Goal: Submit feedback/report problem

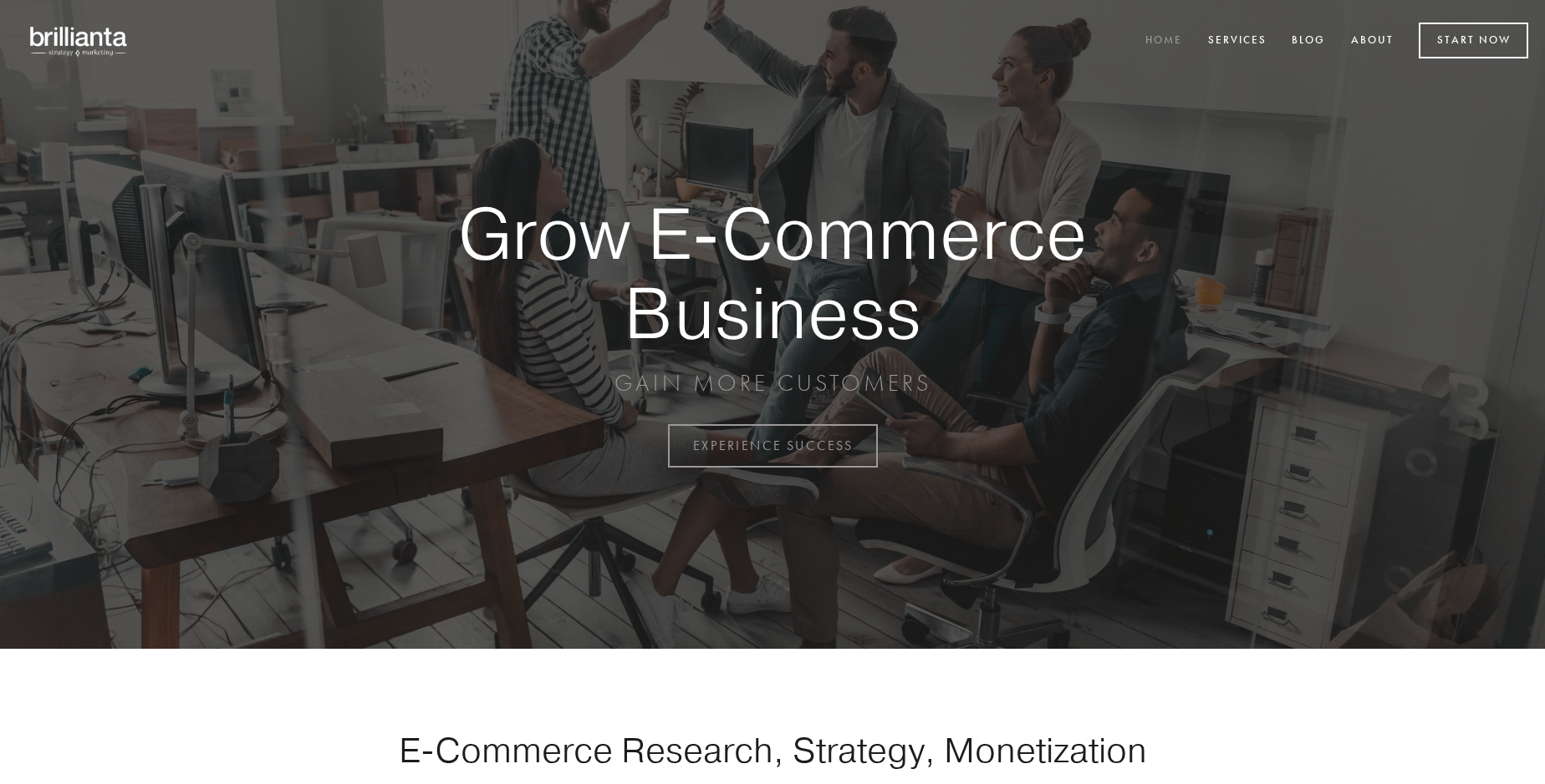
scroll to position [4379, 0]
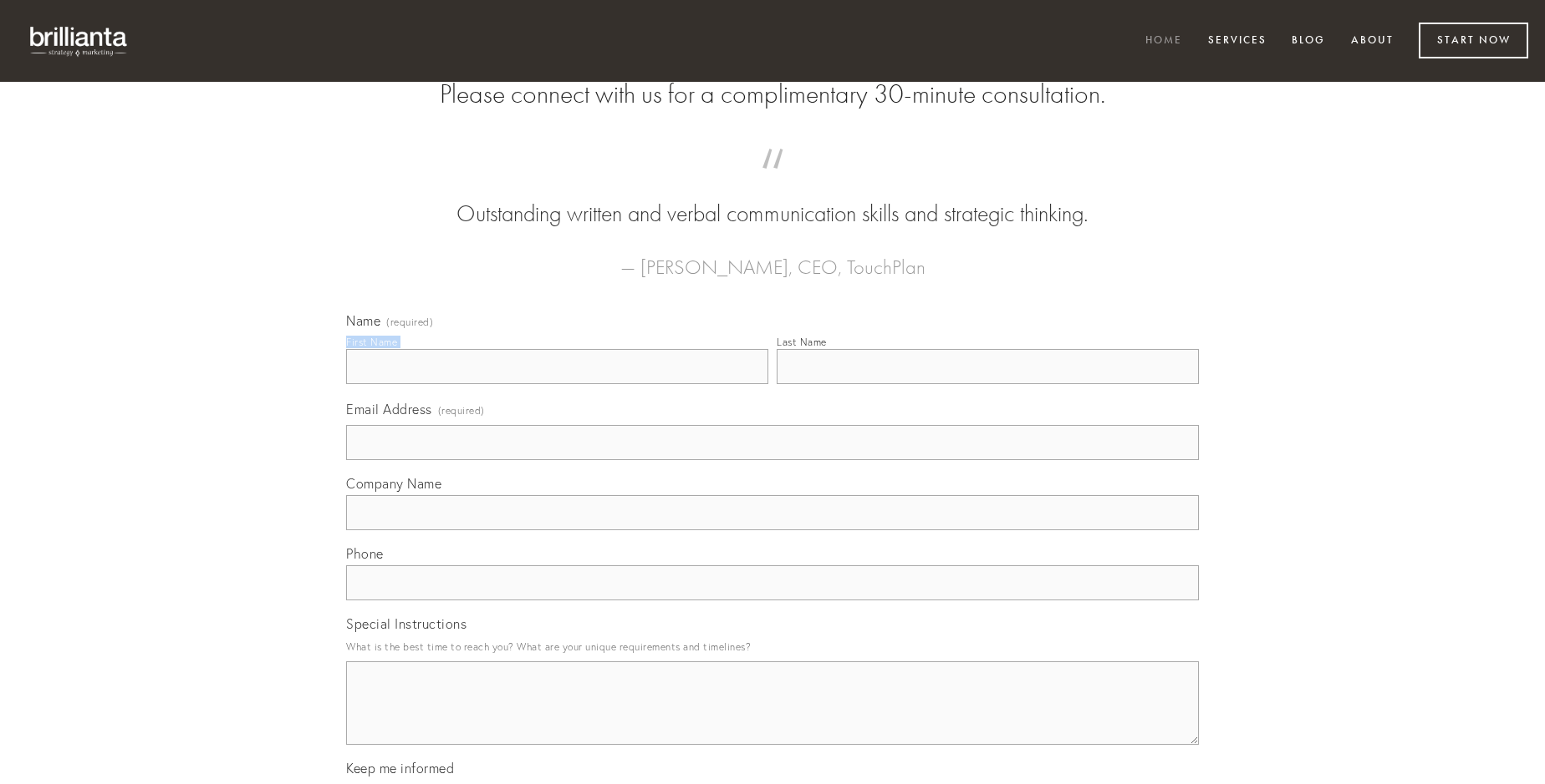
type input "[PERSON_NAME]"
click at [987, 385] on input "Last Name" at bounding box center [987, 366] width 423 height 35
type input "[PERSON_NAME]"
click at [772, 460] on input "Email Address (required)" at bounding box center [772, 442] width 852 height 35
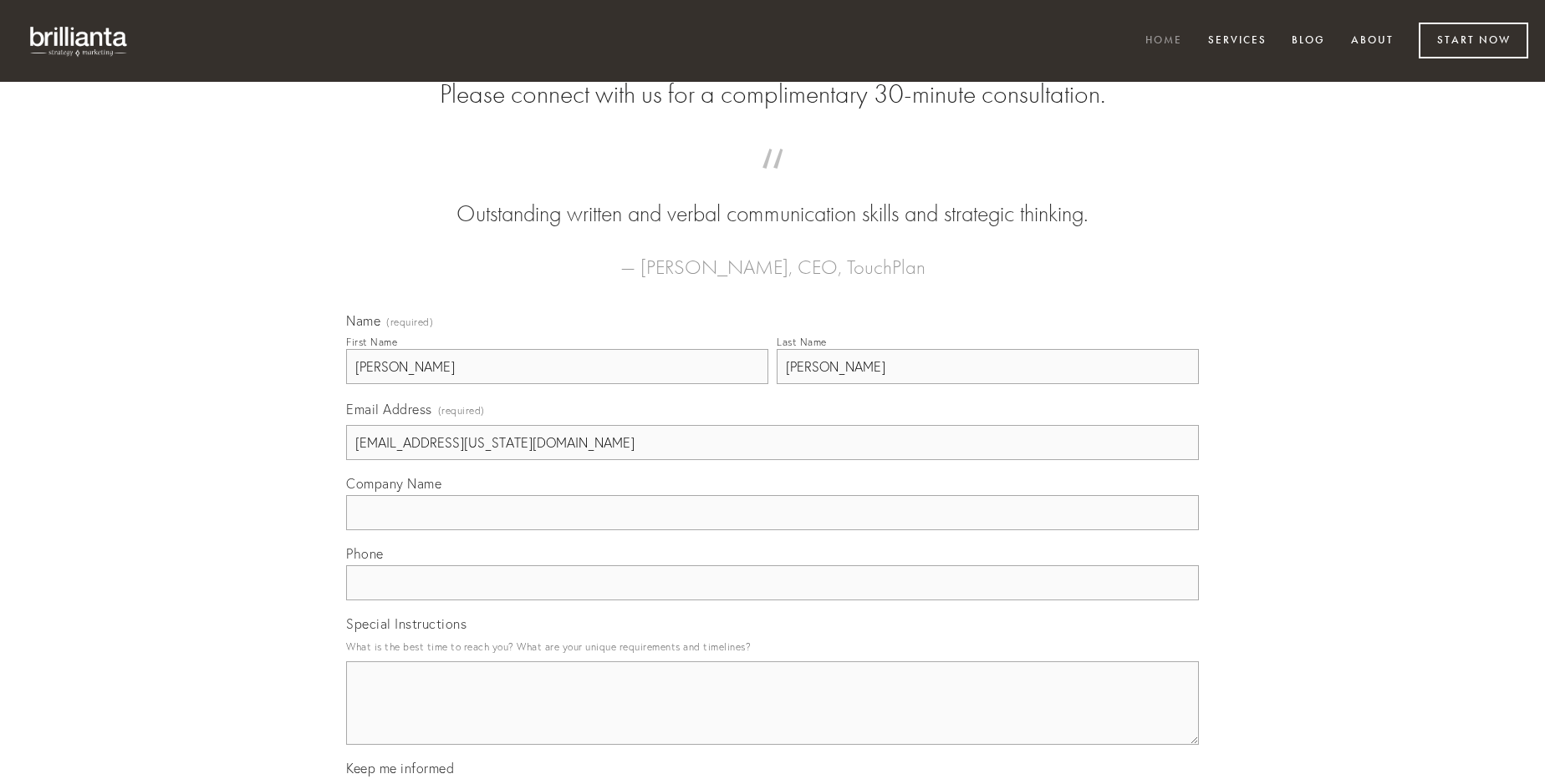
type input "[EMAIL_ADDRESS][US_STATE][DOMAIN_NAME]"
click at [772, 531] on input "Company Name" at bounding box center [772, 513] width 852 height 35
type input "sunt"
click at [772, 600] on input "text" at bounding box center [772, 582] width 852 height 35
click at [772, 718] on textarea "Special Instructions" at bounding box center [772, 704] width 852 height 83
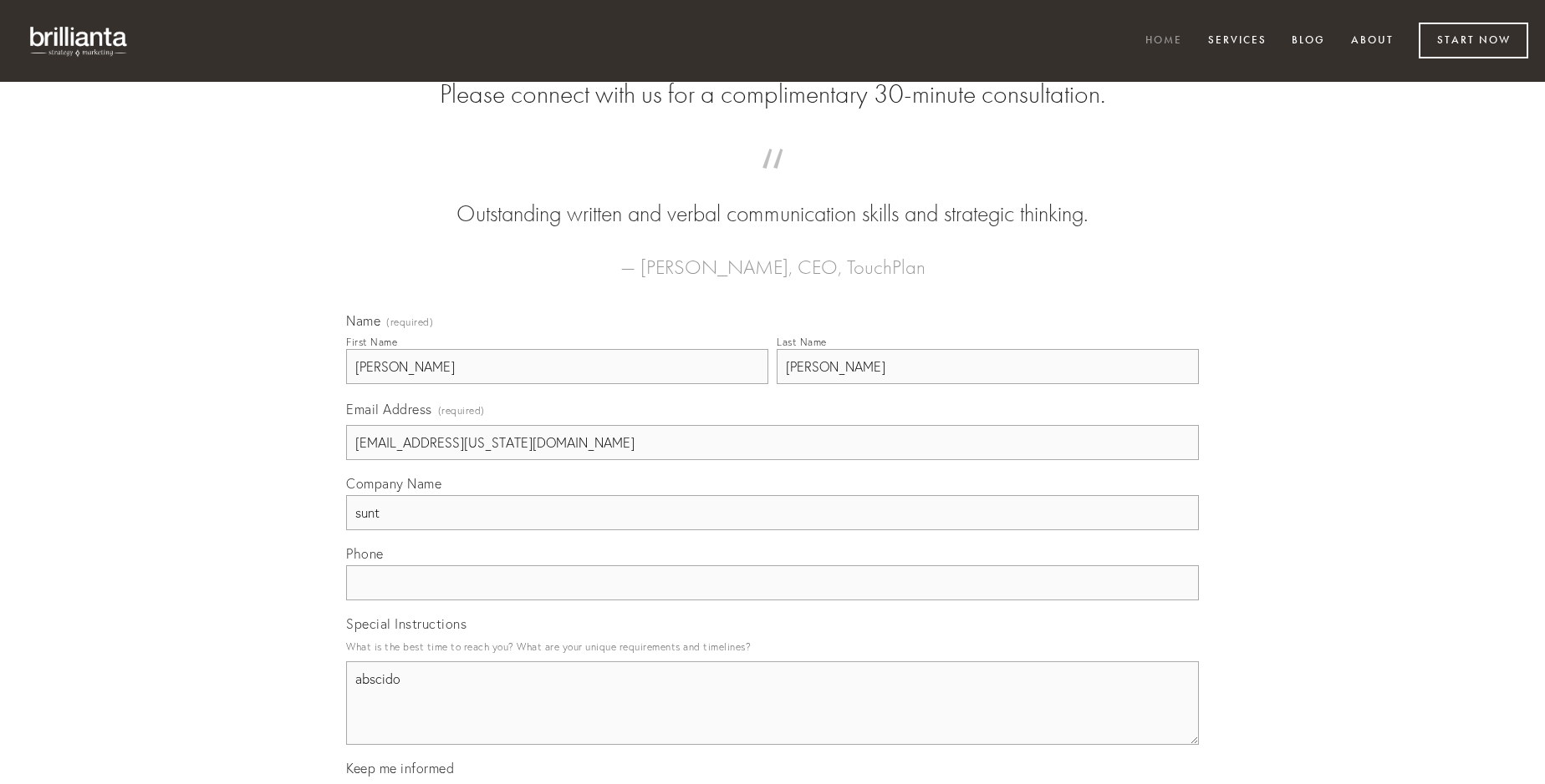
type textarea "abscido"
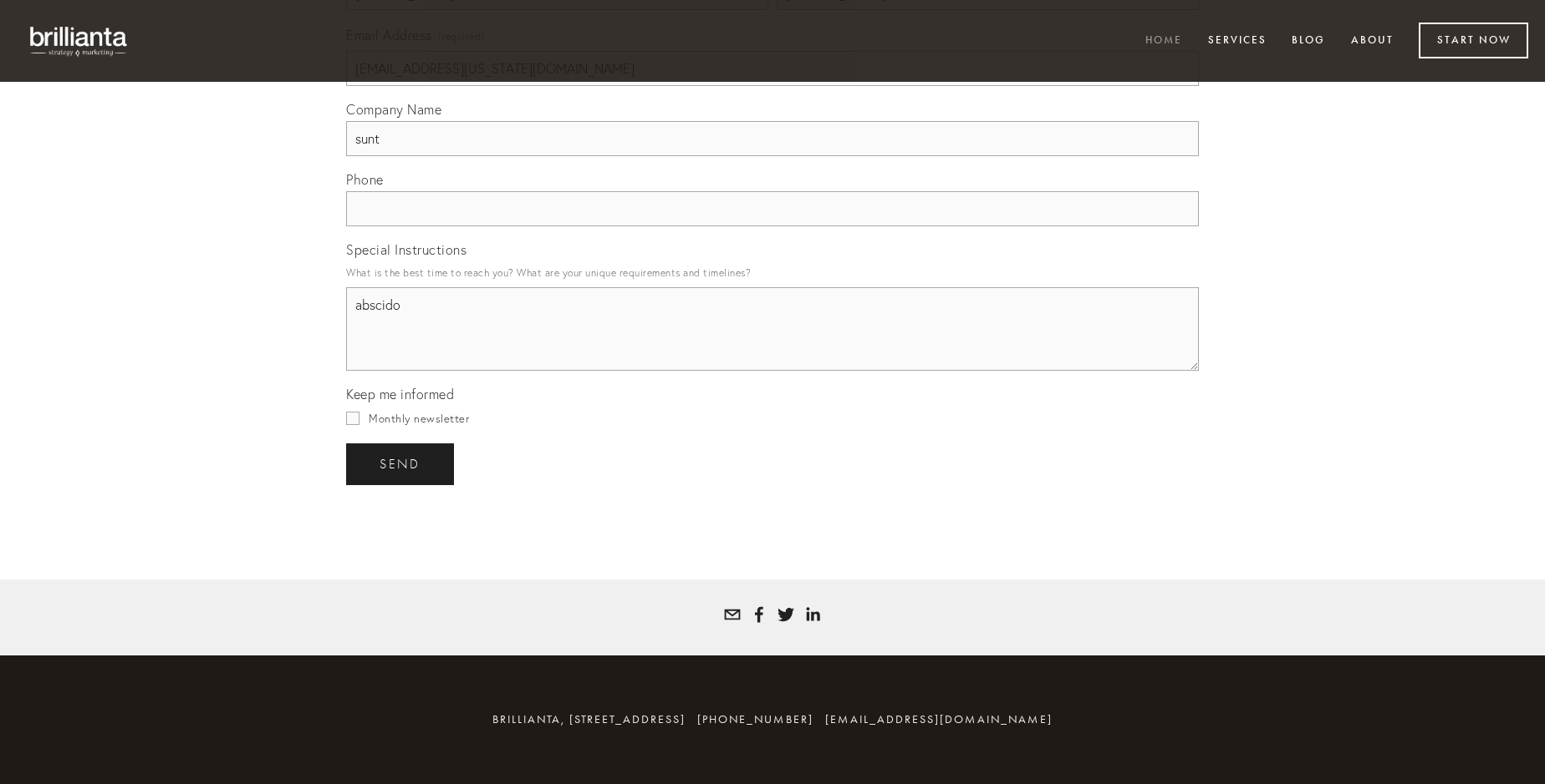
click at [402, 464] on span "send" at bounding box center [400, 464] width 41 height 15
